Goal: Task Accomplishment & Management: Complete application form

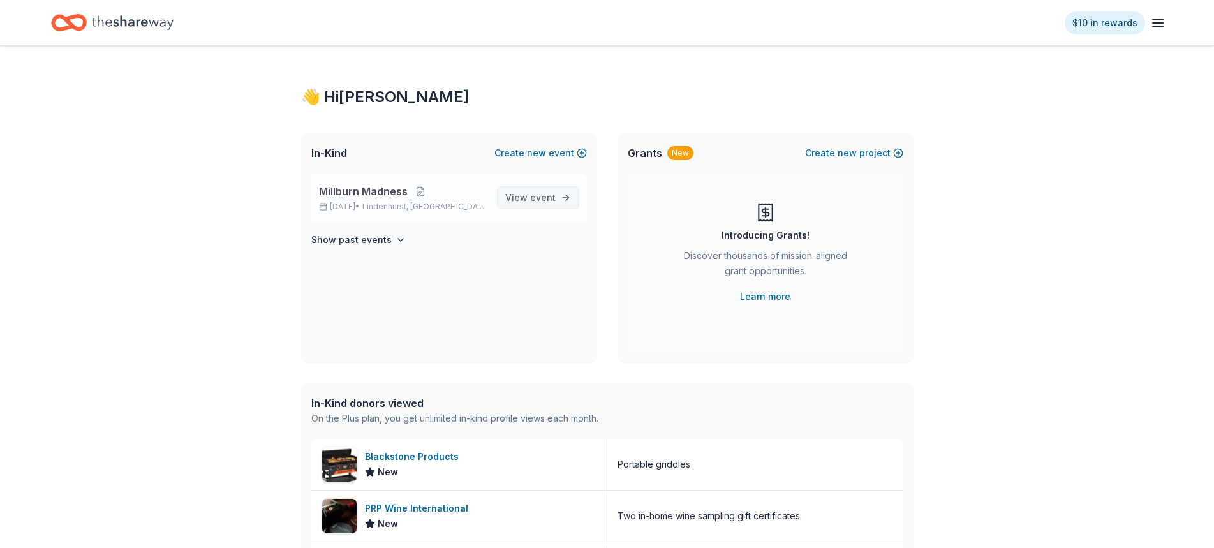
click at [537, 188] on link "View event" at bounding box center [538, 197] width 82 height 23
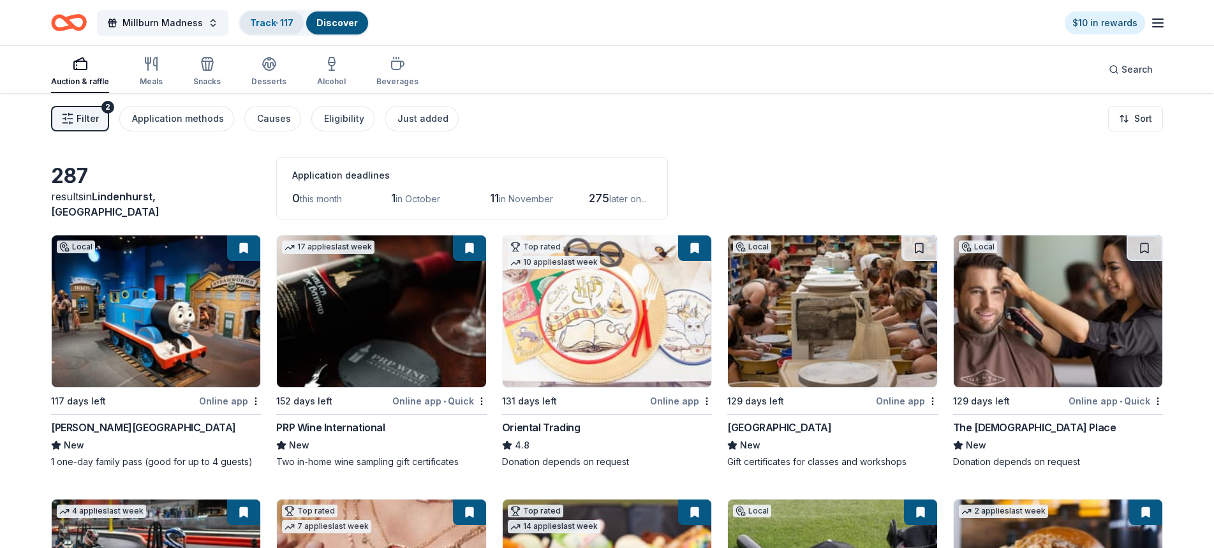
click at [250, 20] on link "Track · 117" at bounding box center [271, 22] width 43 height 11
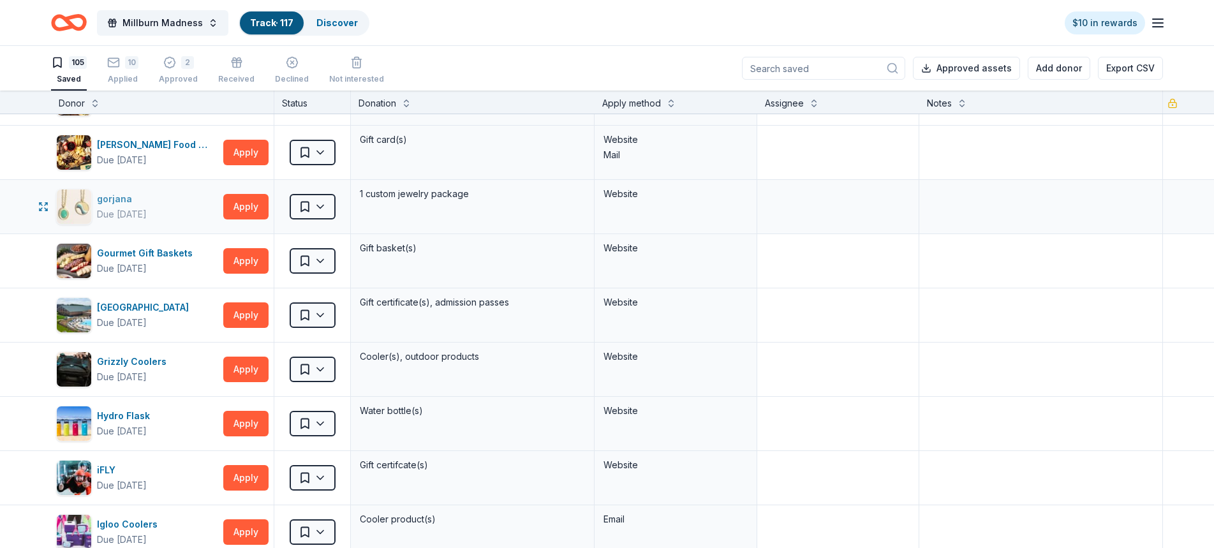
scroll to position [1850, 0]
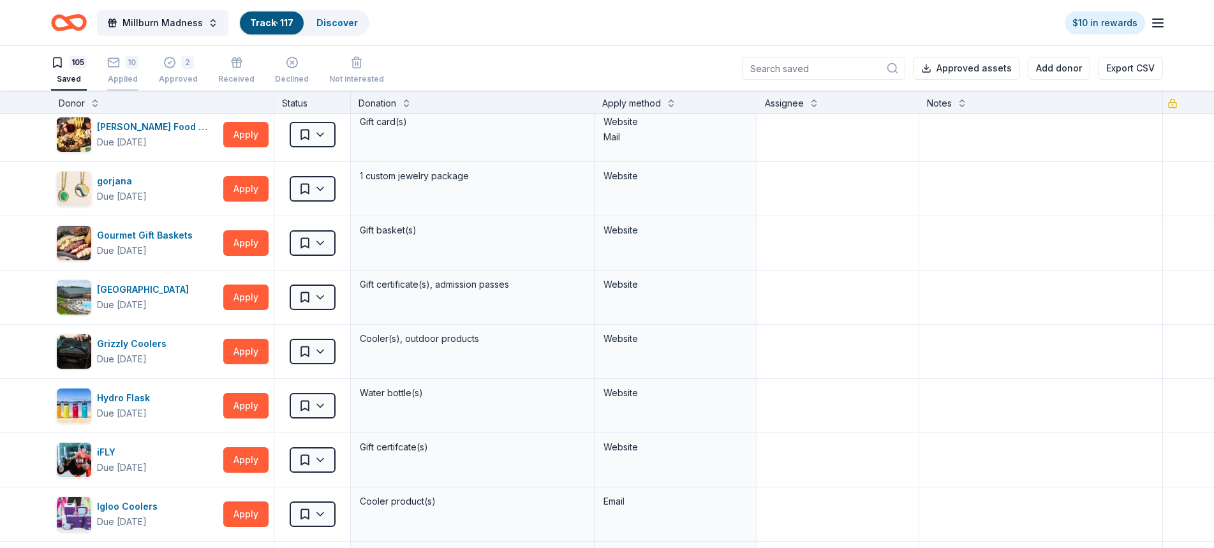
click at [112, 63] on icon "button" at bounding box center [113, 62] width 13 height 13
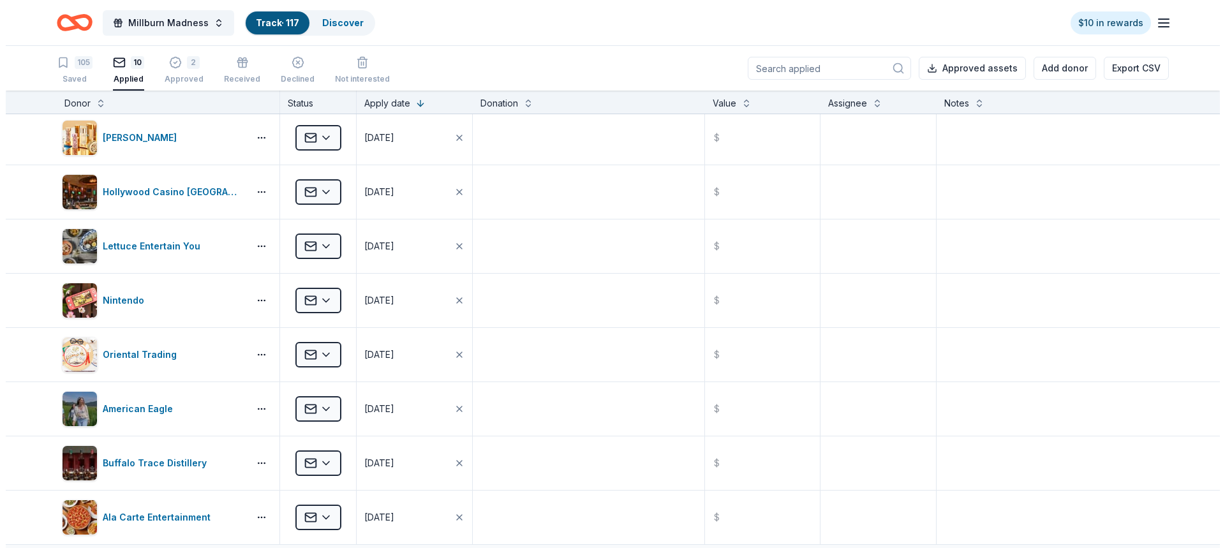
scroll to position [128, 0]
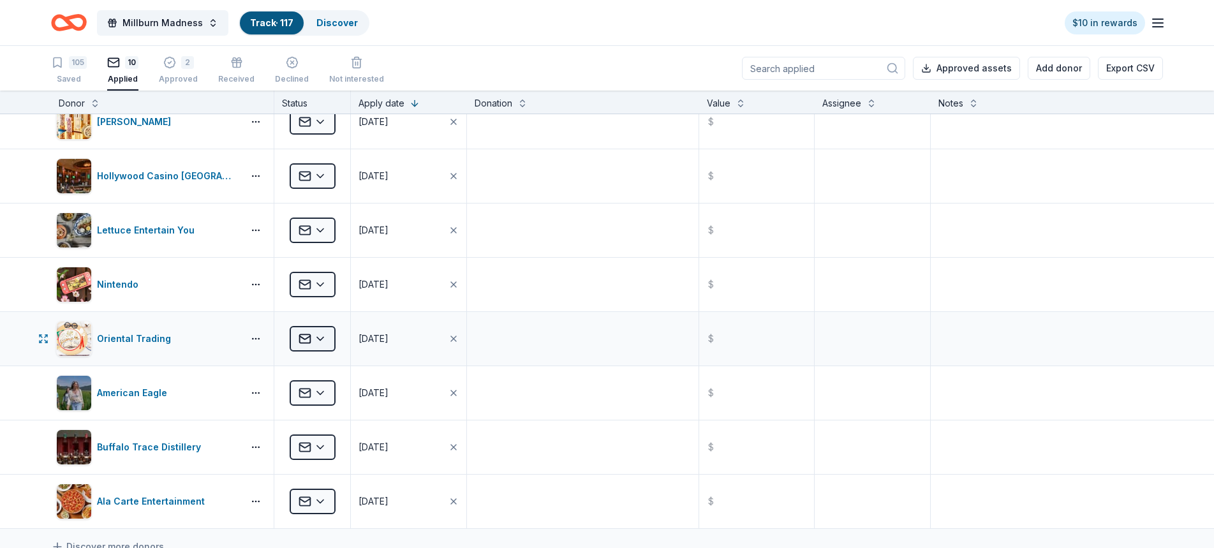
click at [329, 341] on html "Millburn Madness Track · 117 Discover $10 in rewards 105 Saved 10 Applied 2 App…" at bounding box center [607, 274] width 1214 height 548
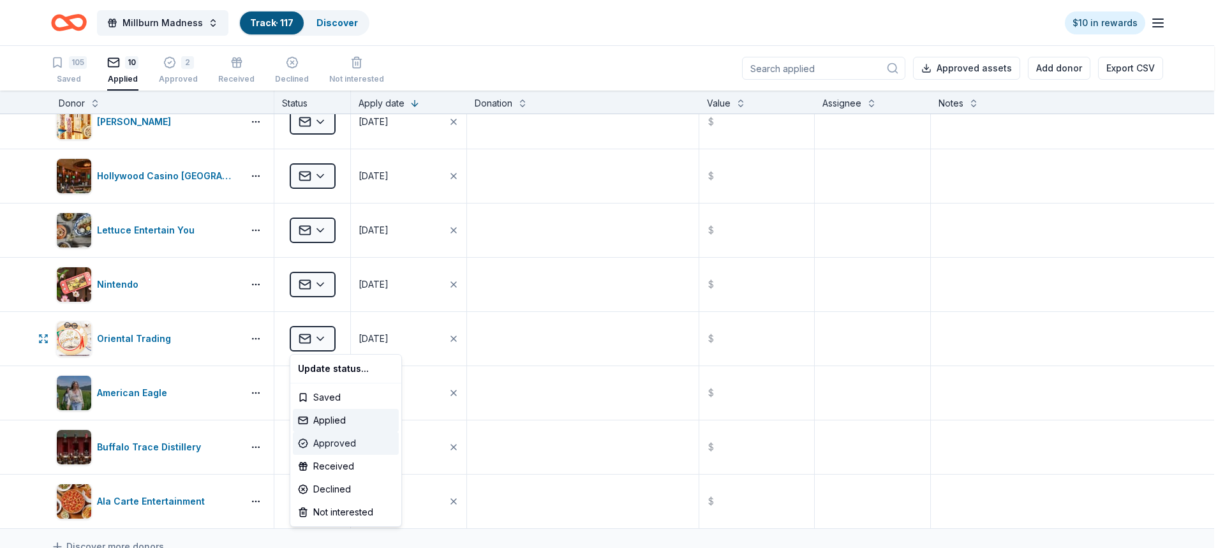
click at [336, 445] on div "Approved" at bounding box center [346, 443] width 106 height 23
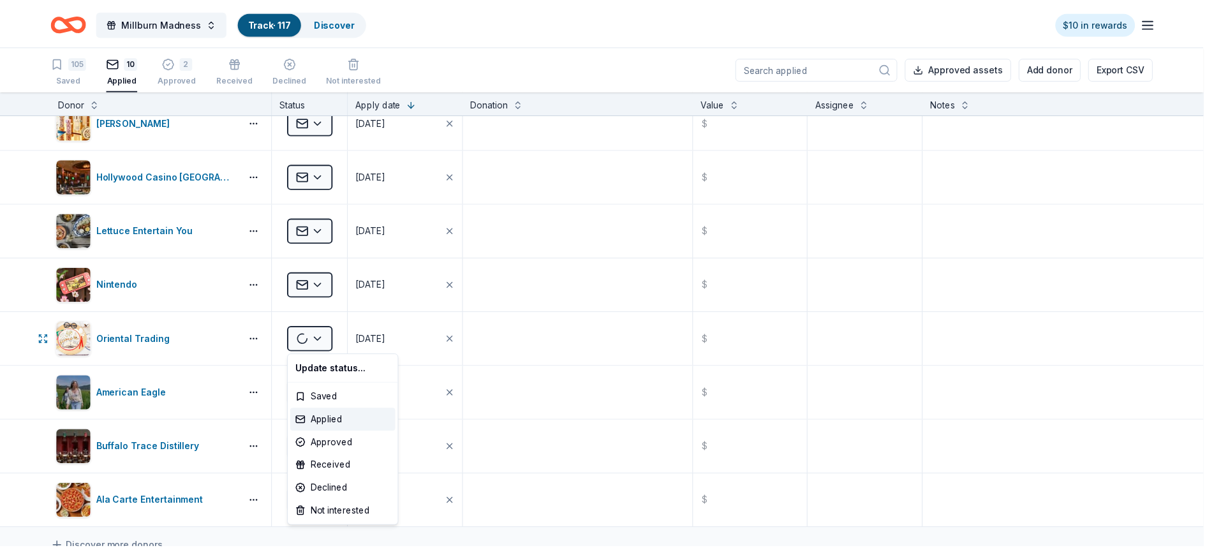
scroll to position [0, 0]
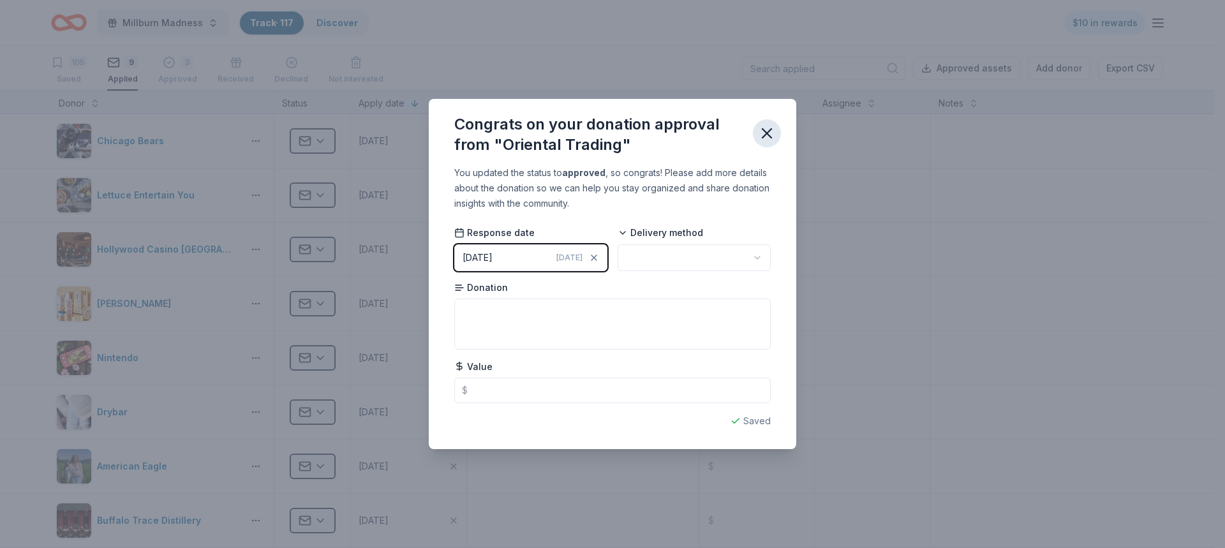
click at [768, 131] on icon "button" at bounding box center [767, 133] width 18 height 18
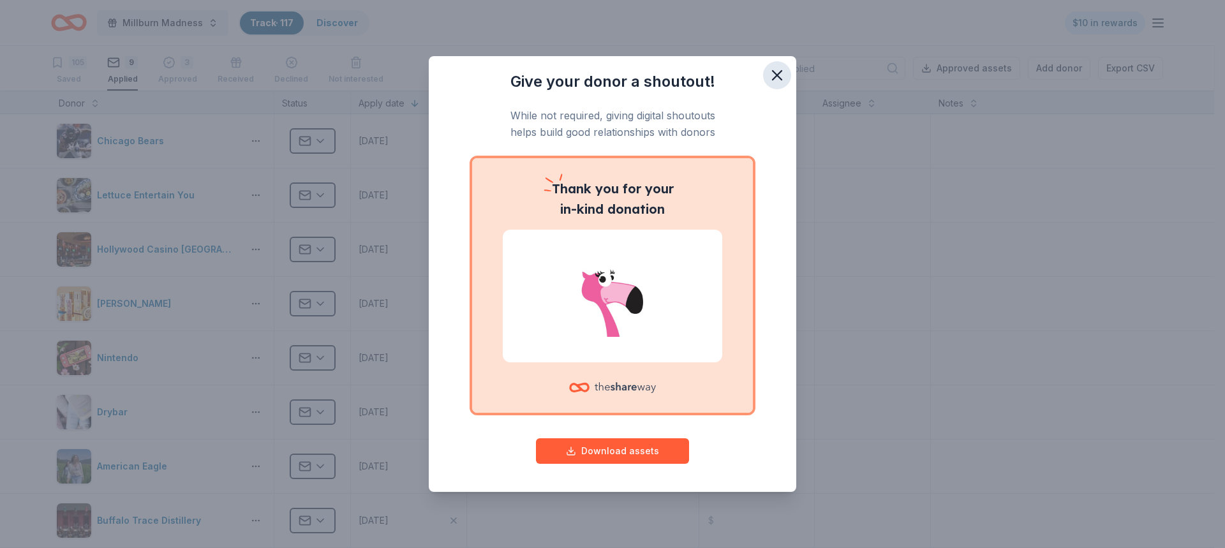
click at [776, 74] on icon "button" at bounding box center [777, 75] width 9 height 9
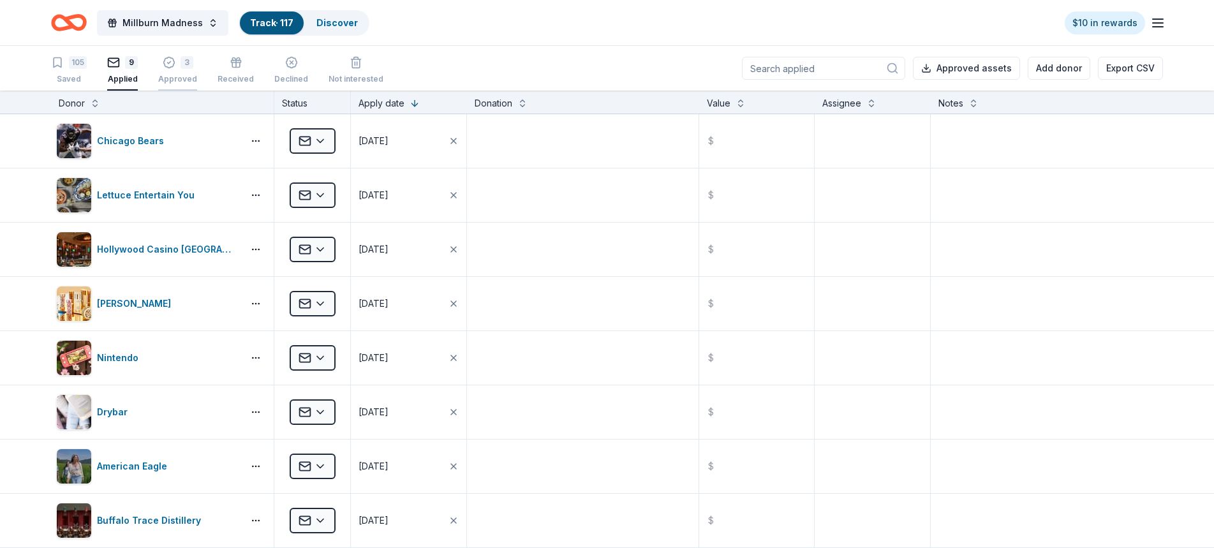
click at [169, 68] on div "3 Approved" at bounding box center [177, 63] width 39 height 28
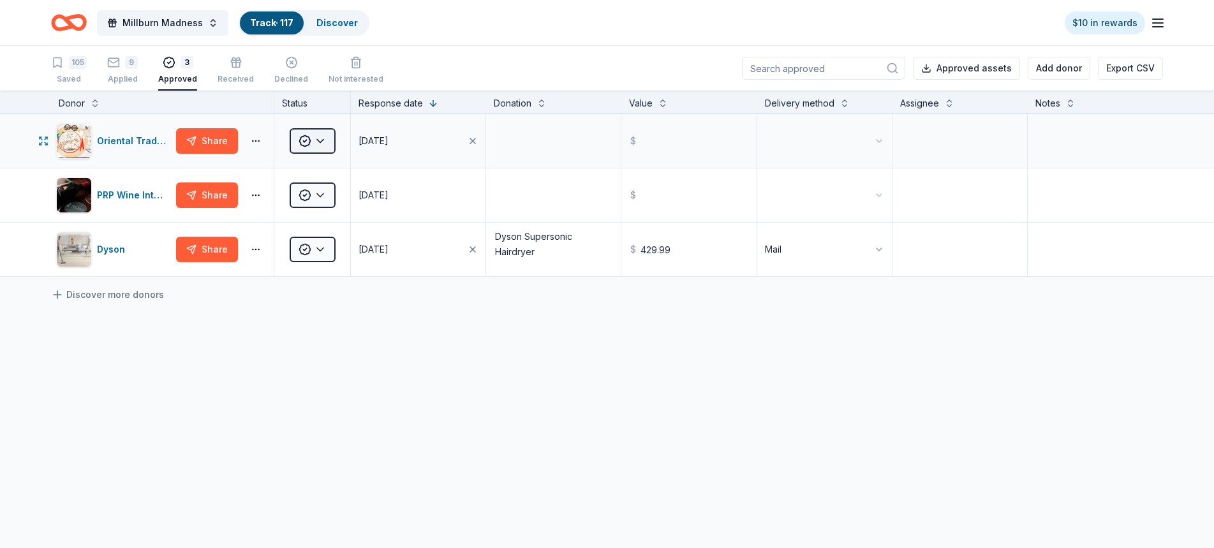
click at [323, 143] on html "Millburn Madness Track · 117 Discover $10 in rewards 105 Saved 9 Applied 3 Appr…" at bounding box center [607, 274] width 1214 height 548
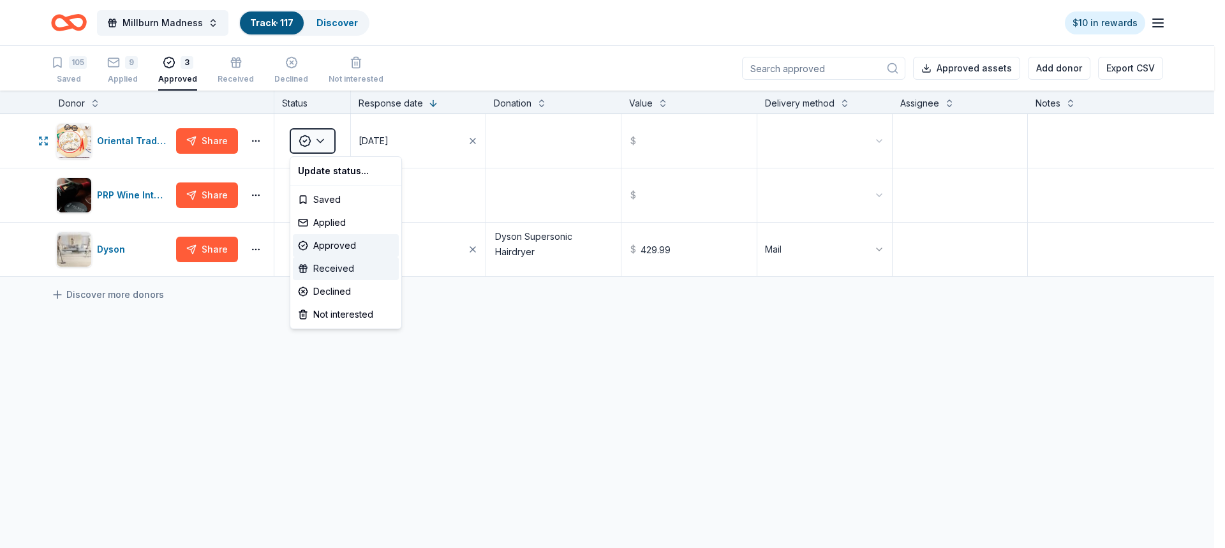
click at [330, 276] on div "Received" at bounding box center [346, 268] width 106 height 23
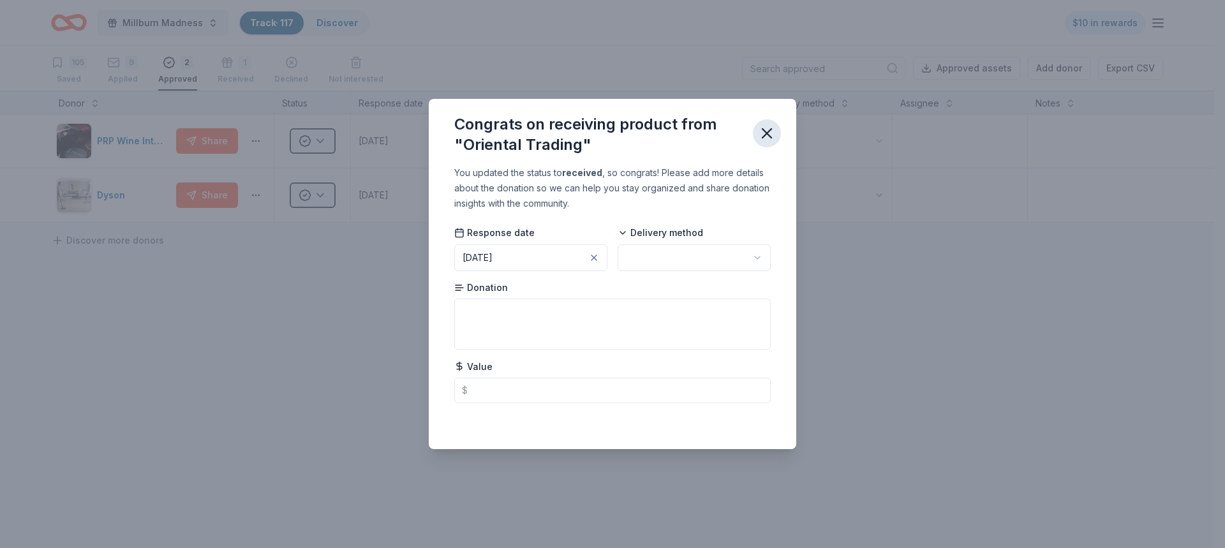
click at [770, 134] on icon "button" at bounding box center [767, 133] width 18 height 18
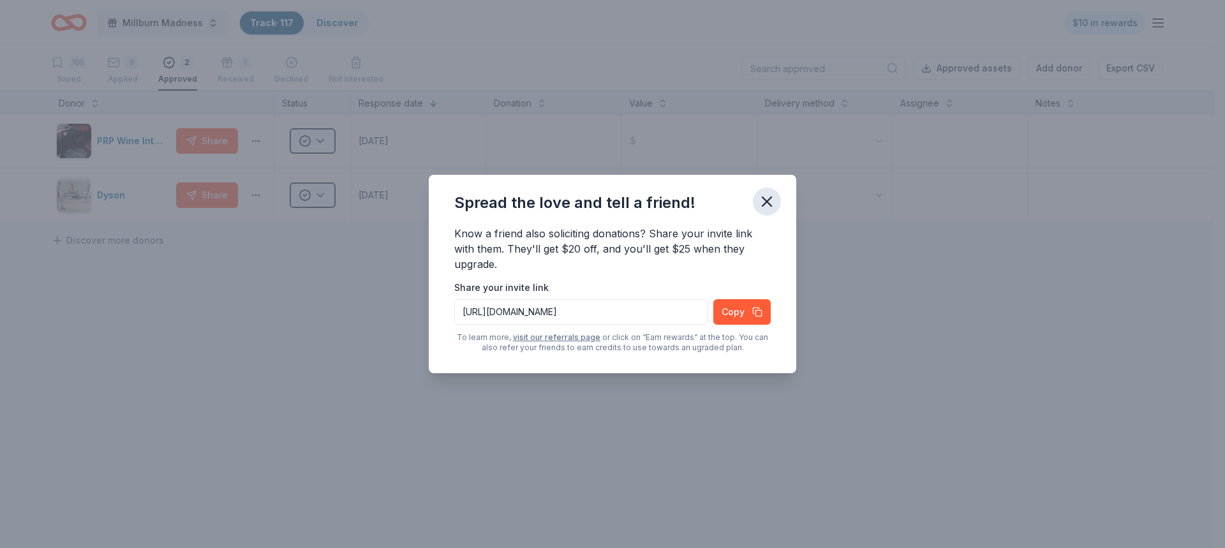
click at [771, 203] on icon "button" at bounding box center [767, 202] width 18 height 18
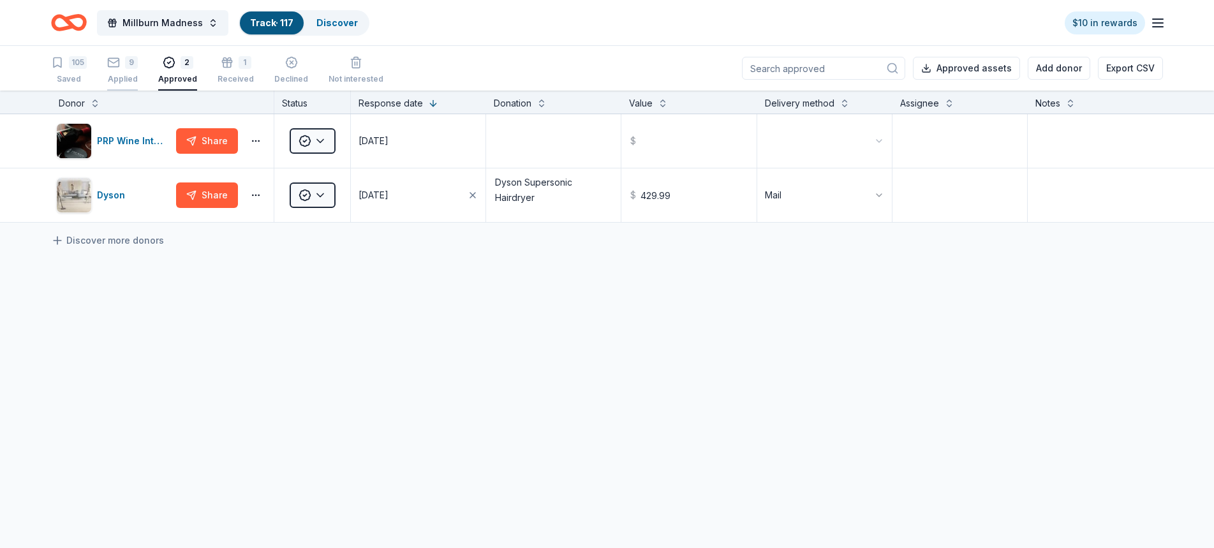
click at [130, 76] on div "Applied" at bounding box center [122, 79] width 31 height 10
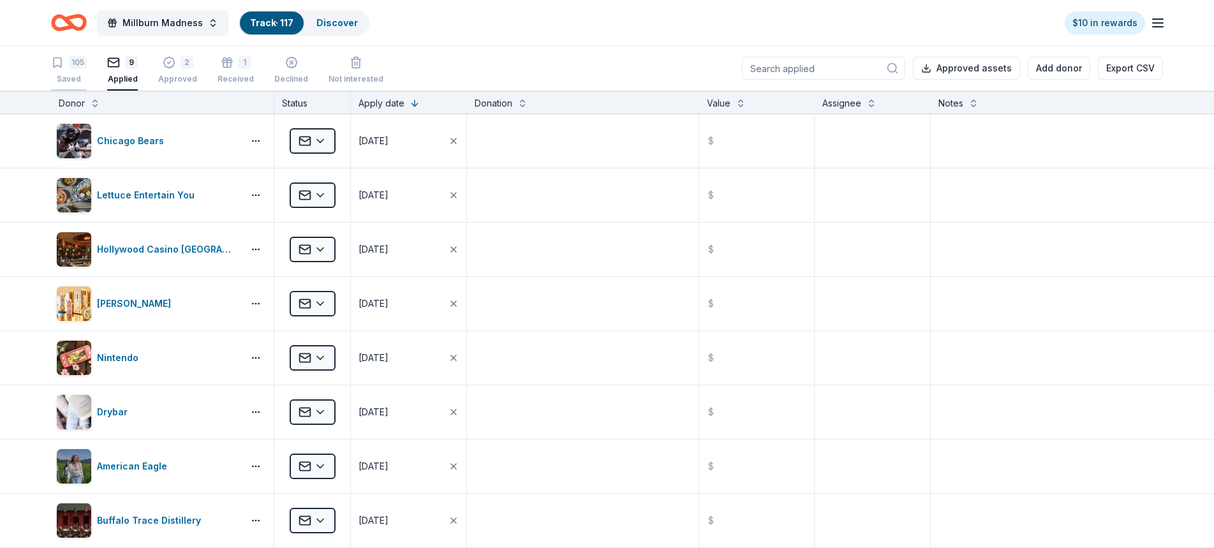
click at [68, 59] on div "105" at bounding box center [69, 62] width 36 height 13
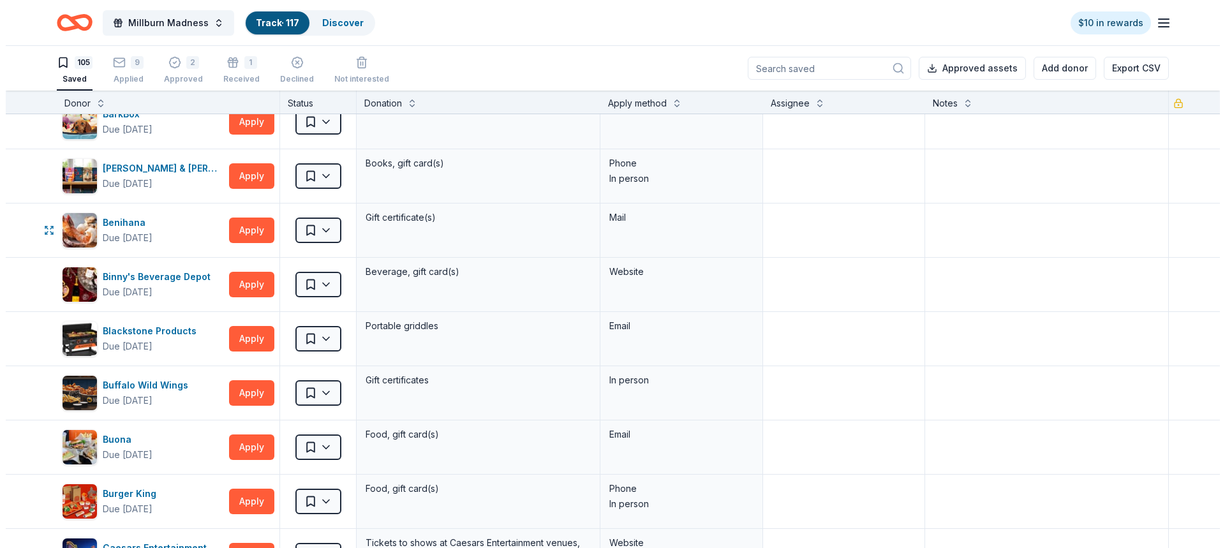
scroll to position [319, 0]
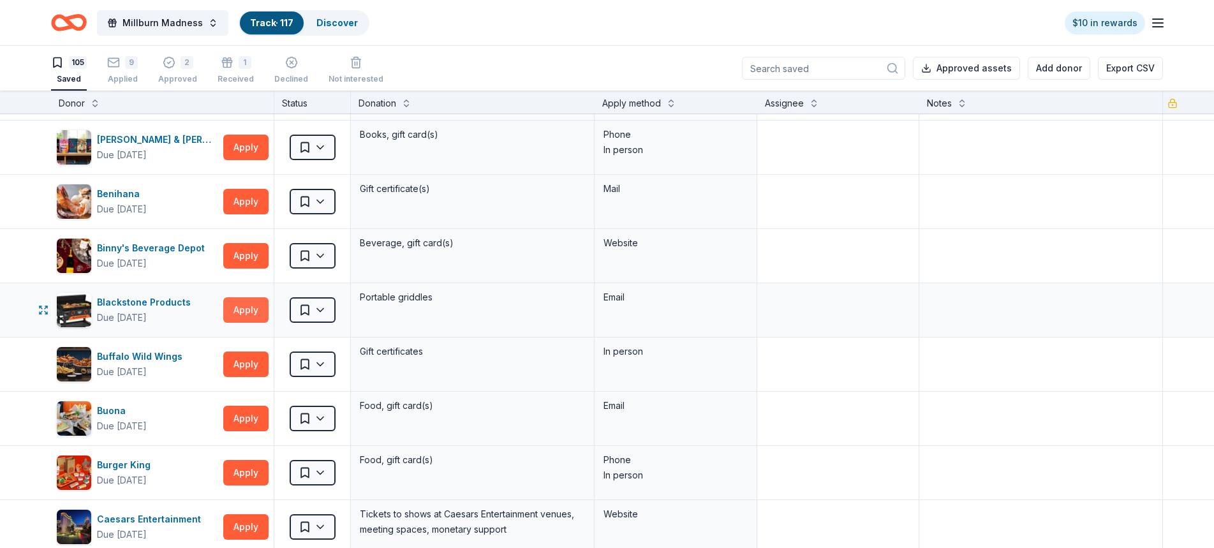
click at [244, 307] on button "Apply" at bounding box center [245, 310] width 45 height 26
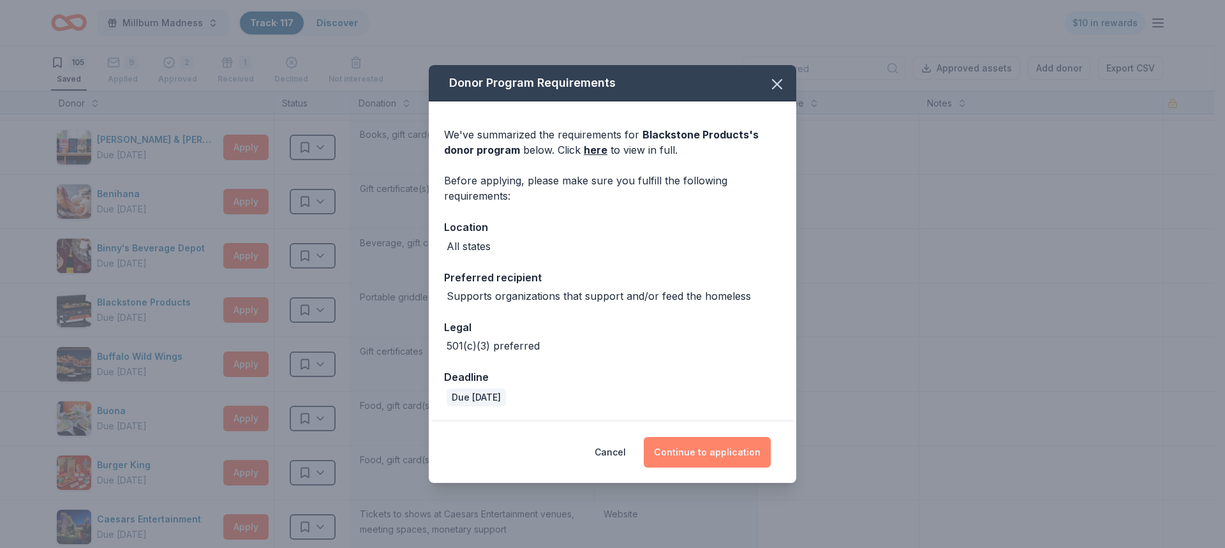
click at [696, 446] on button "Continue to application" at bounding box center [707, 452] width 127 height 31
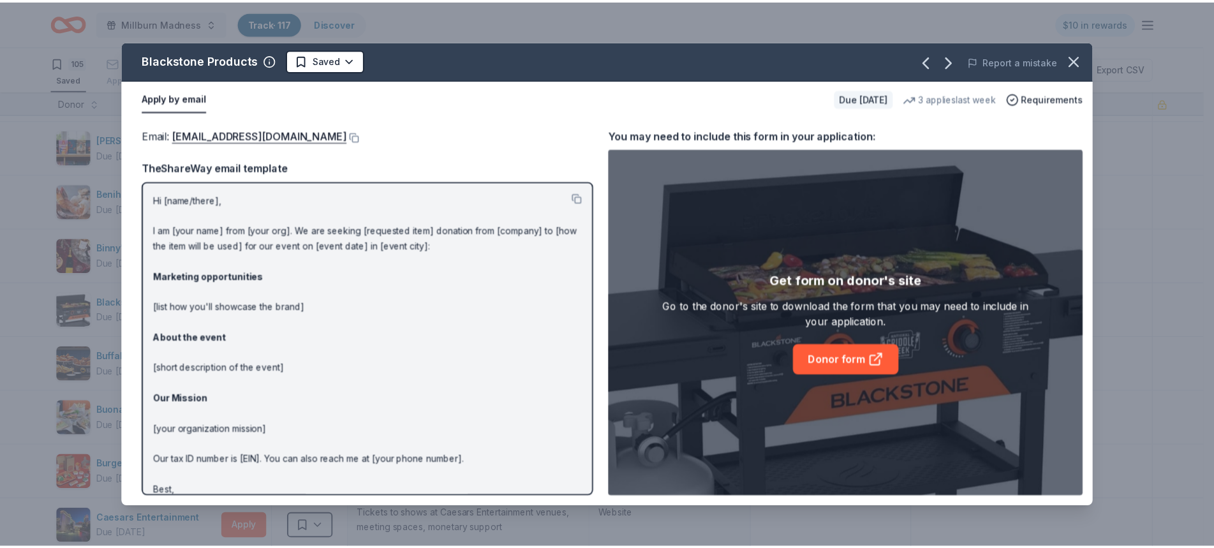
scroll to position [29, 0]
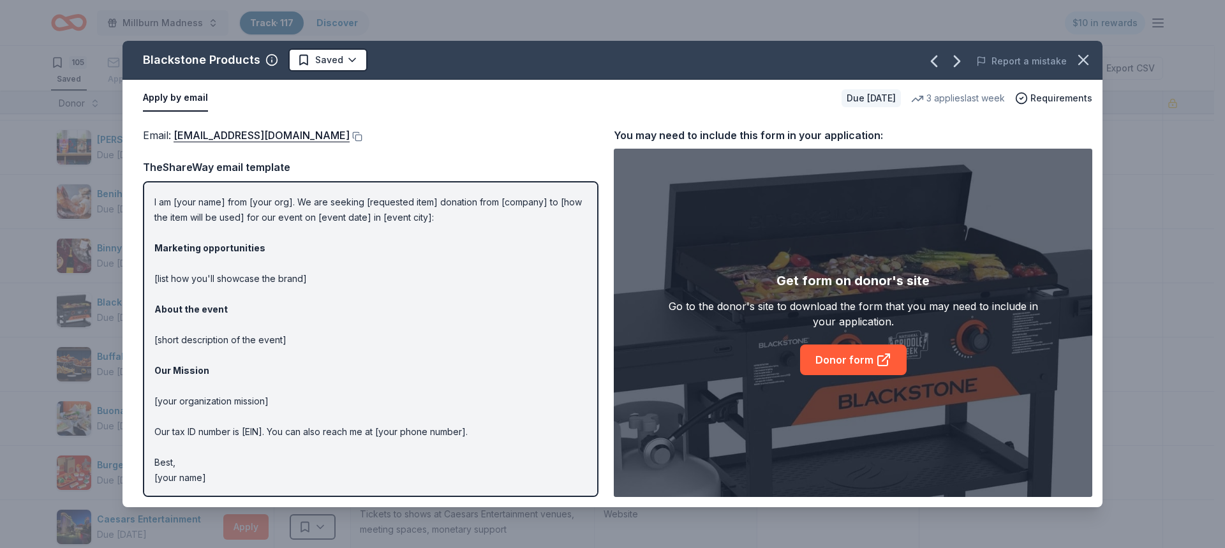
drag, startPoint x: 357, startPoint y: 140, endPoint x: 408, endPoint y: 153, distance: 53.4
click at [408, 153] on div "Email : [EMAIL_ADDRESS][DOMAIN_NAME] TheShareWay email template Hi [name/there]…" at bounding box center [371, 312] width 456 height 370
click at [362, 138] on button at bounding box center [356, 136] width 13 height 10
click at [857, 359] on link "Donor form" at bounding box center [853, 360] width 107 height 31
click at [1085, 60] on icon "button" at bounding box center [1083, 60] width 18 height 18
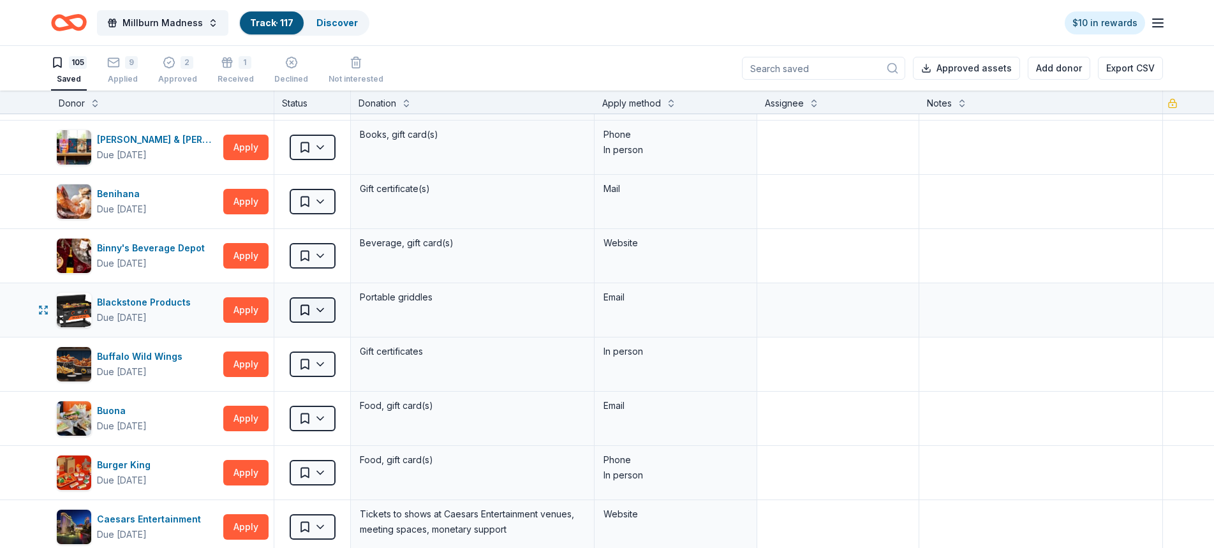
click at [325, 309] on html "Millburn Madness Track · 117 Discover $10 in rewards 105 Saved 9 Applied 2 Appr…" at bounding box center [607, 274] width 1214 height 548
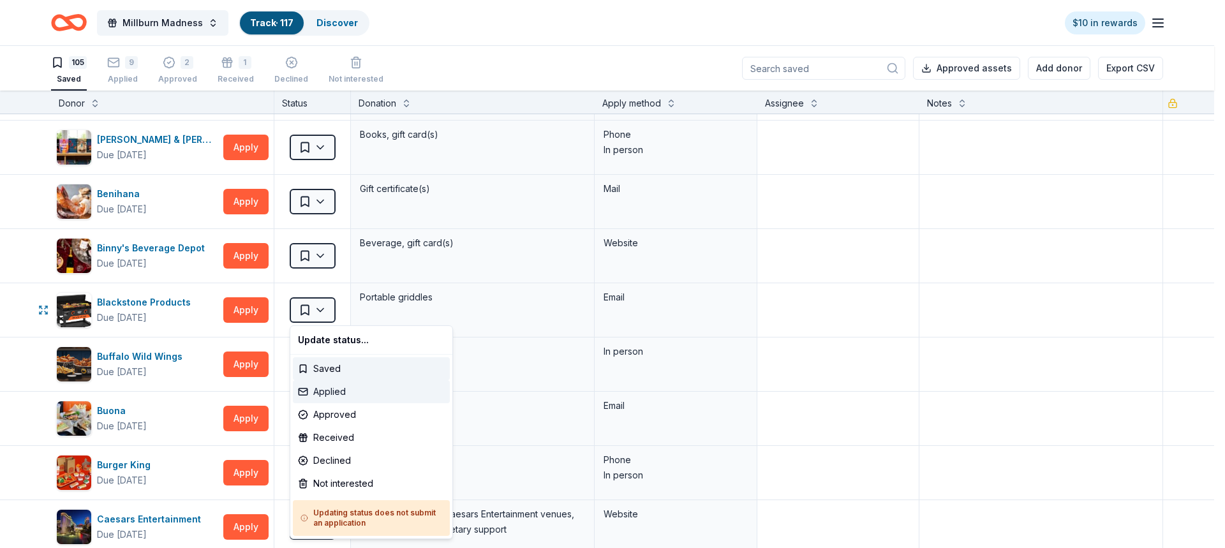
click at [330, 386] on div "Applied" at bounding box center [371, 391] width 157 height 23
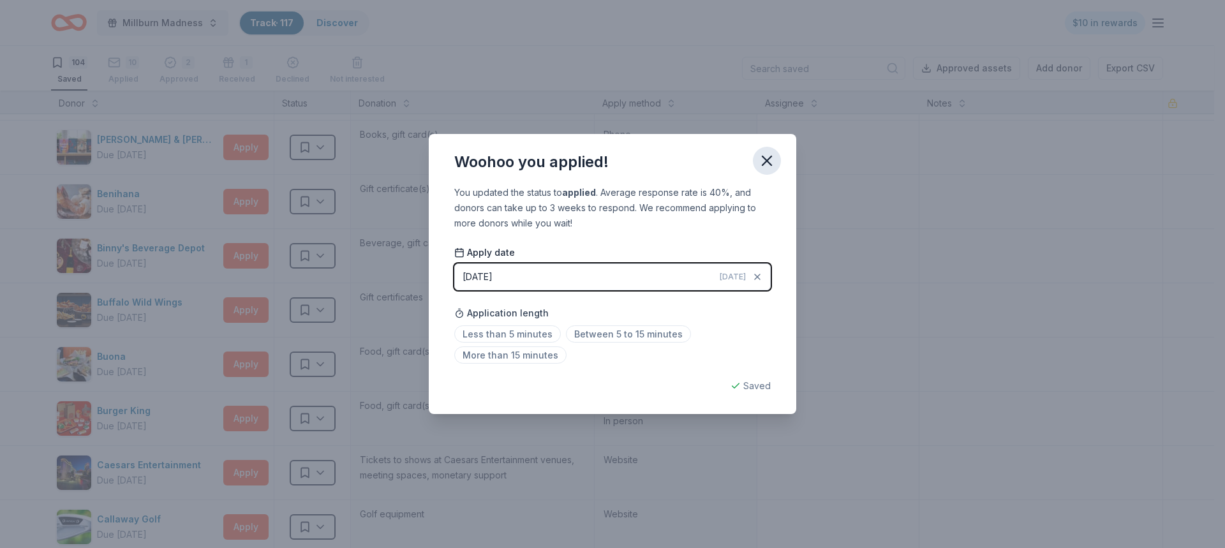
click at [767, 162] on icon "button" at bounding box center [767, 161] width 18 height 18
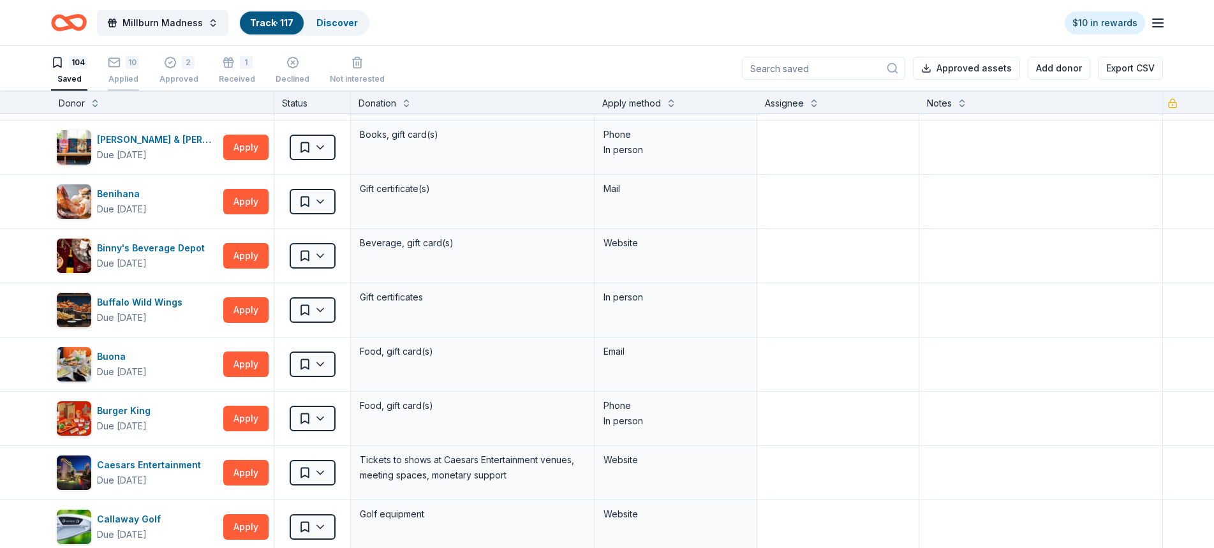
click at [131, 61] on div "10" at bounding box center [132, 55] width 13 height 13
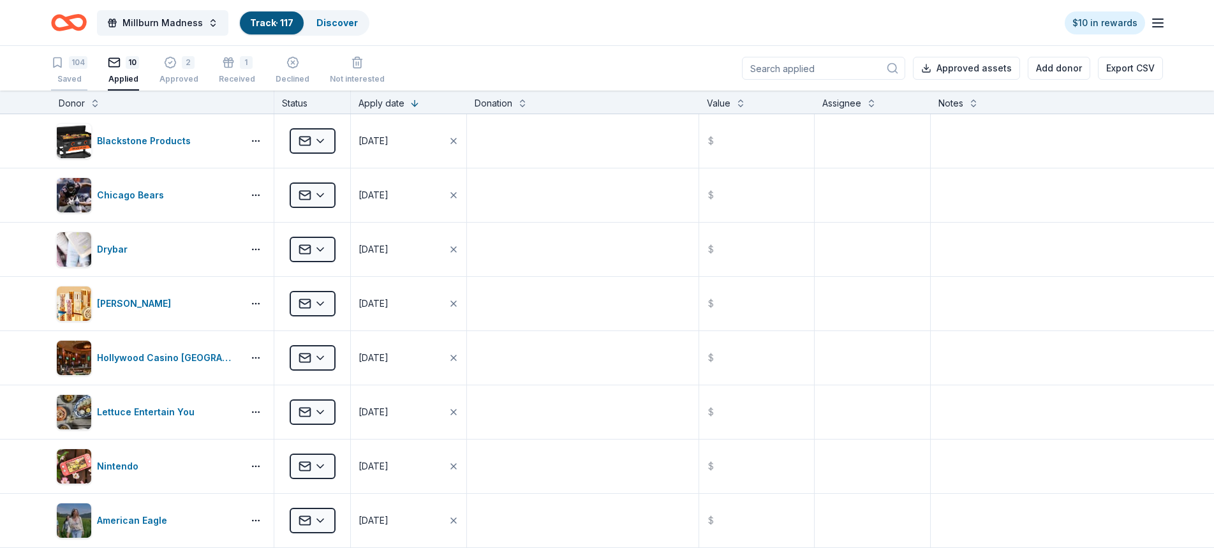
click at [78, 57] on div "104" at bounding box center [78, 62] width 19 height 13
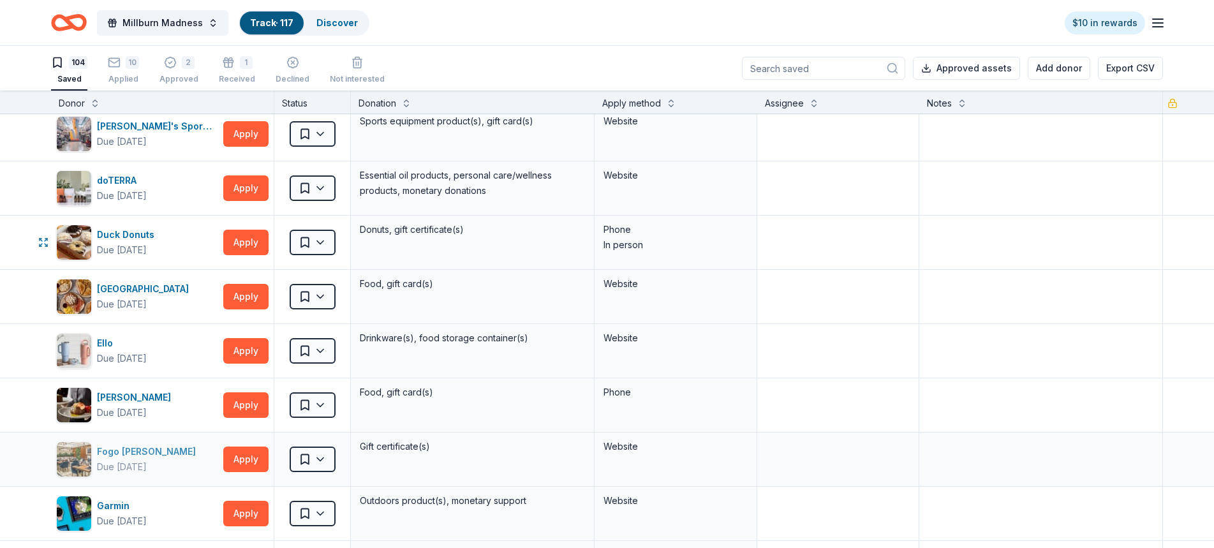
scroll to position [1531, 0]
